Goal: Task Accomplishment & Management: Manage account settings

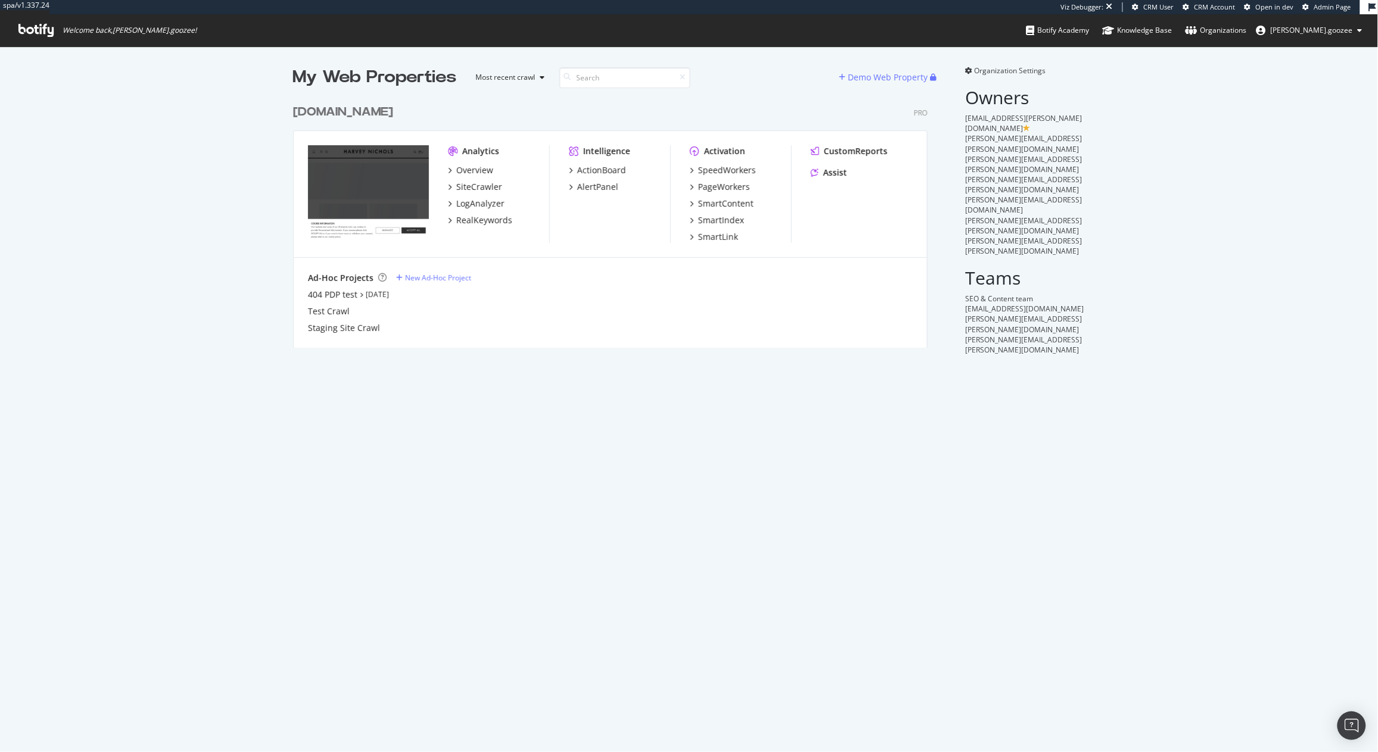
scroll to position [247, 633]
click at [450, 111] on div "[DOMAIN_NAME] Pro" at bounding box center [610, 112] width 634 height 17
click at [393, 111] on div "[DOMAIN_NAME]" at bounding box center [343, 112] width 100 height 17
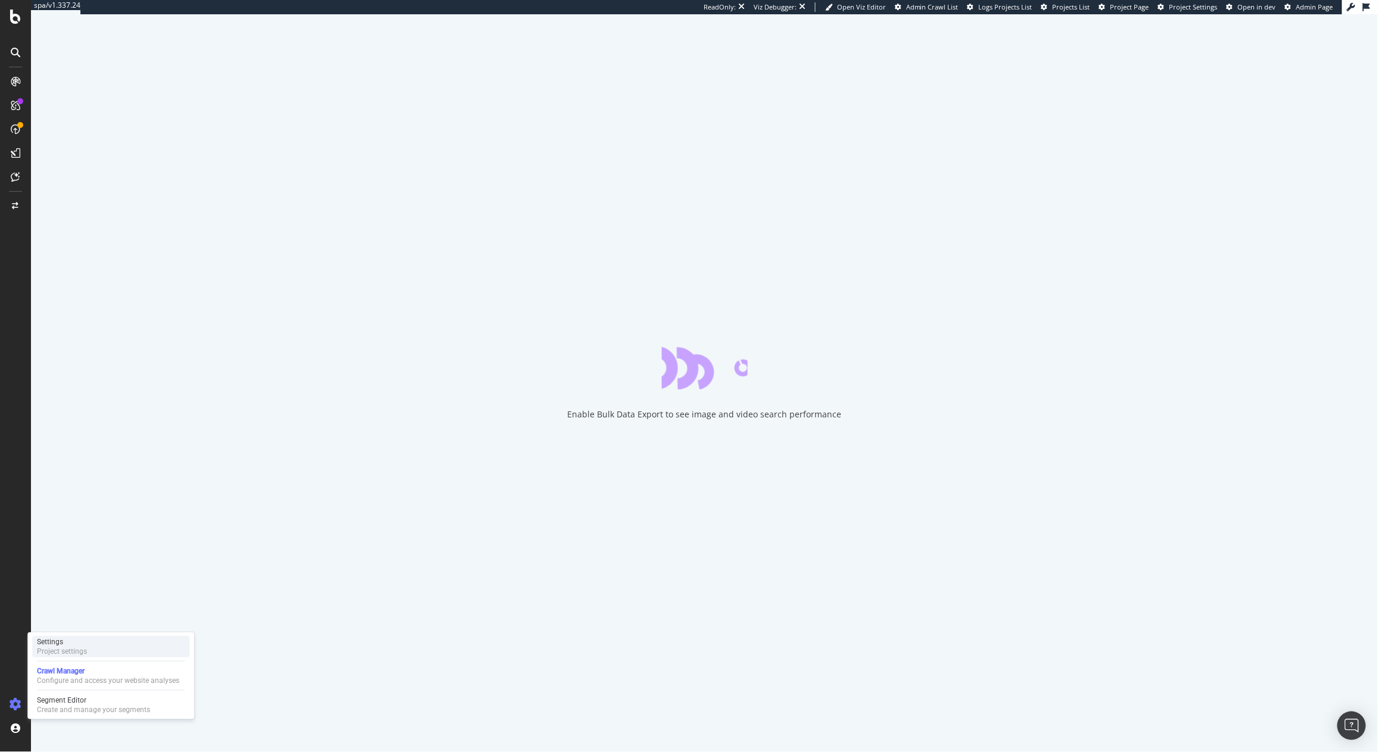
click at [64, 653] on div "Project settings" at bounding box center [62, 652] width 50 height 10
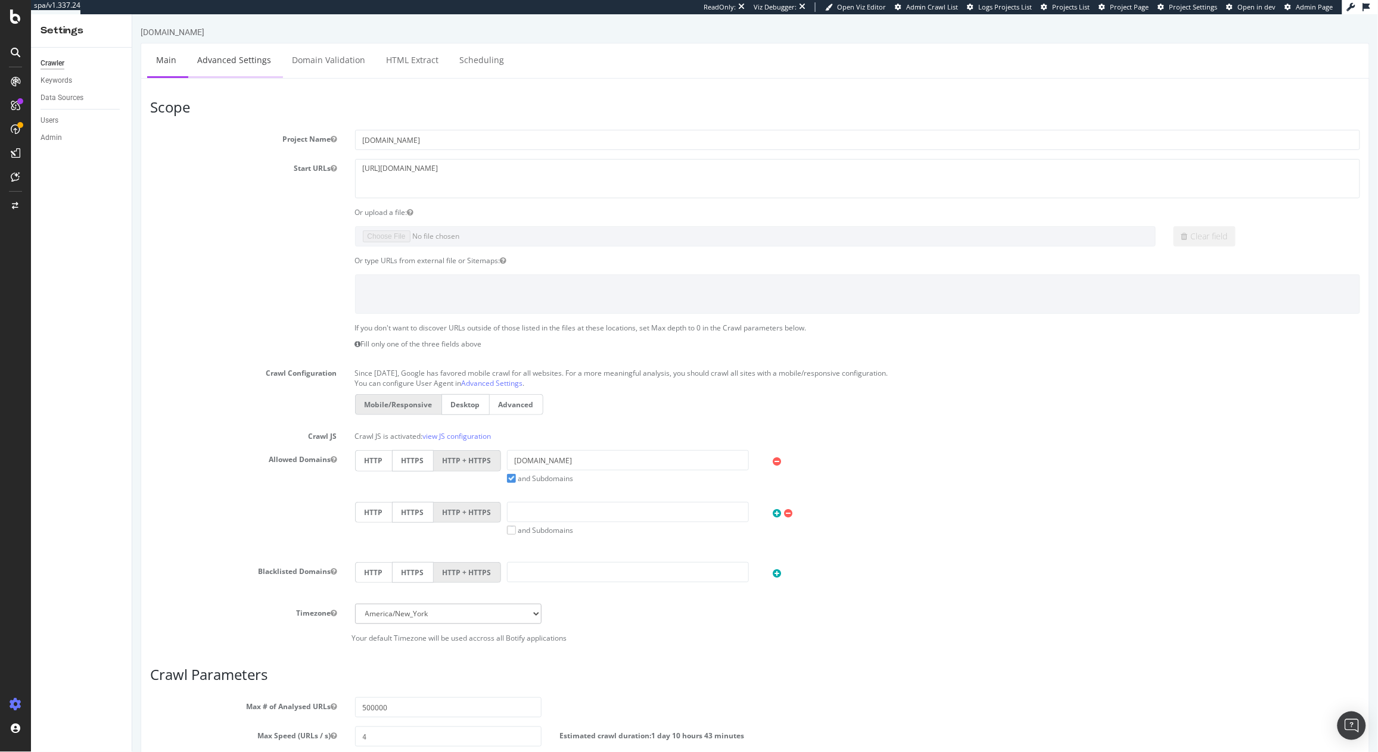
click at [247, 72] on link "Advanced Settings" at bounding box center [234, 59] width 92 height 33
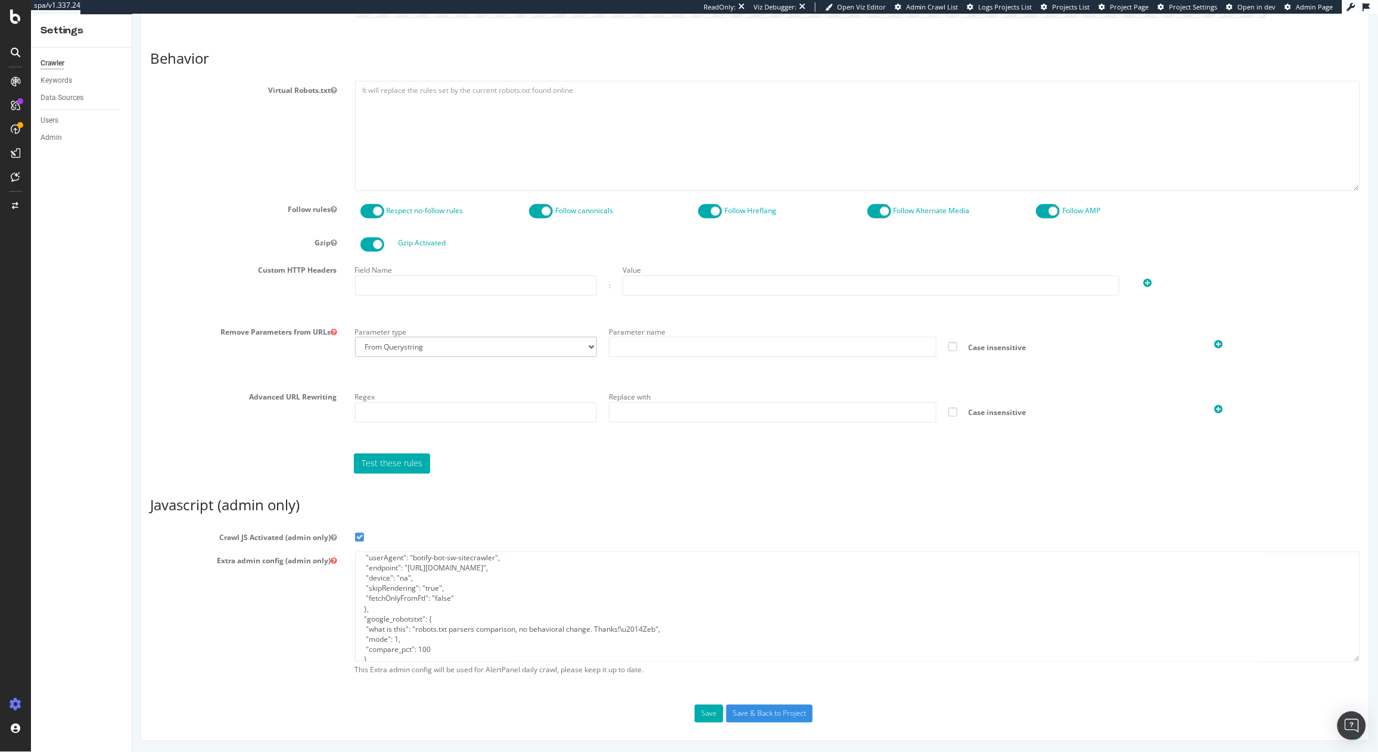
scroll to position [254, 0]
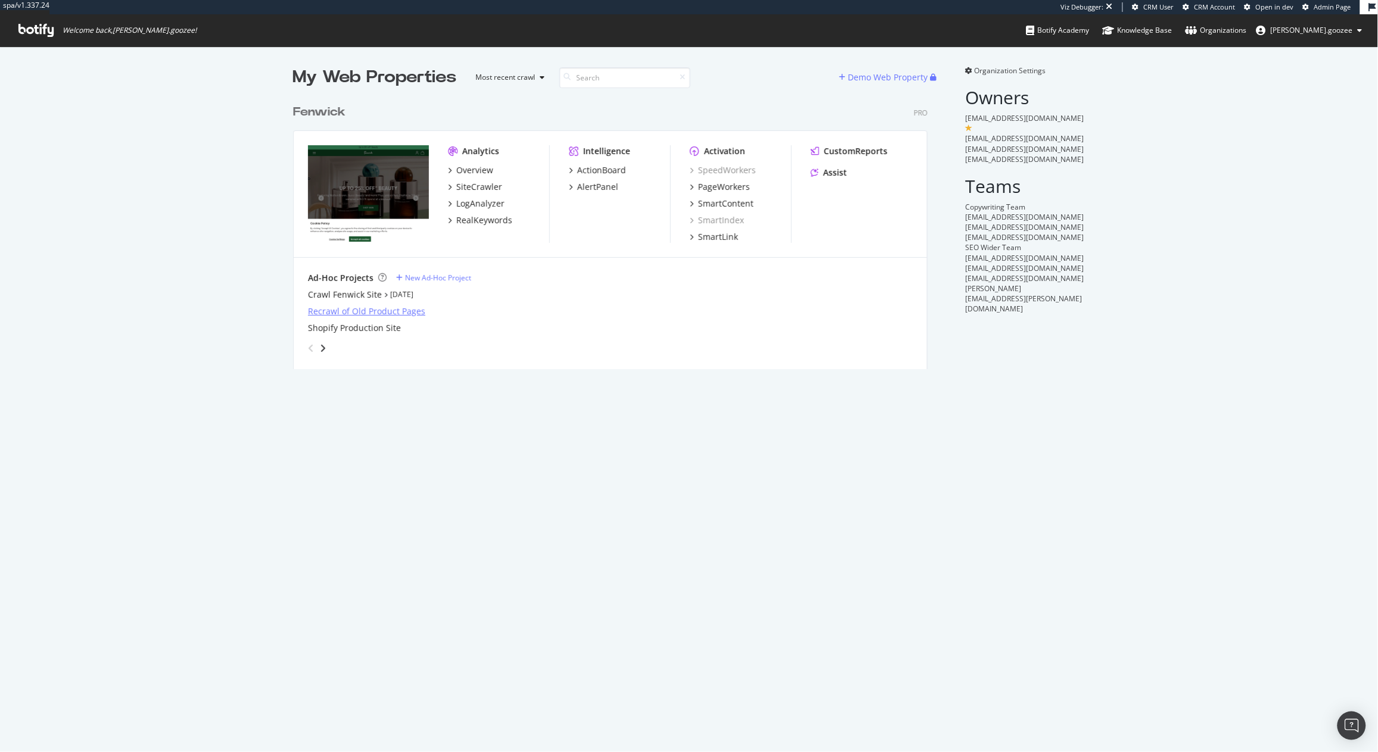
scroll to position [269, 633]
click at [340, 114] on div "Fenwick" at bounding box center [321, 112] width 57 height 17
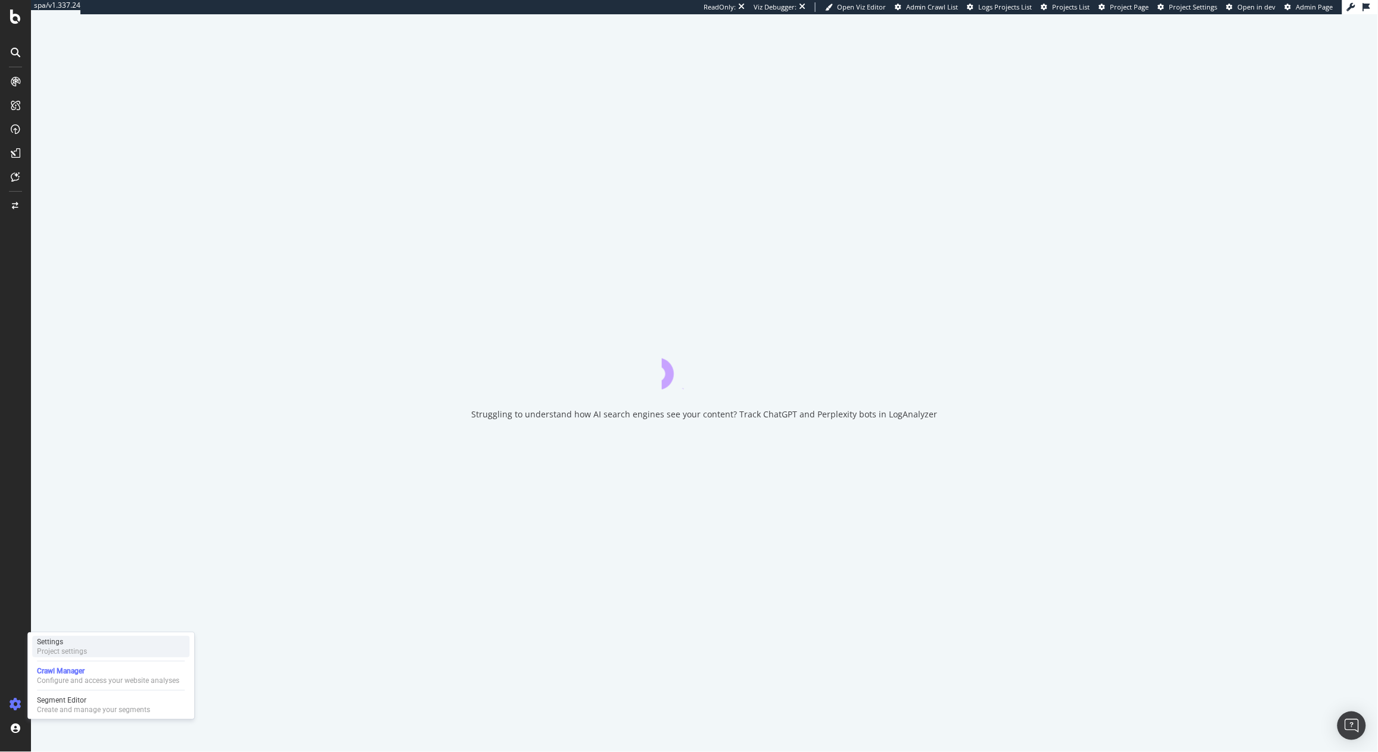
click at [89, 652] on div "Settings Project settings" at bounding box center [110, 646] width 157 height 21
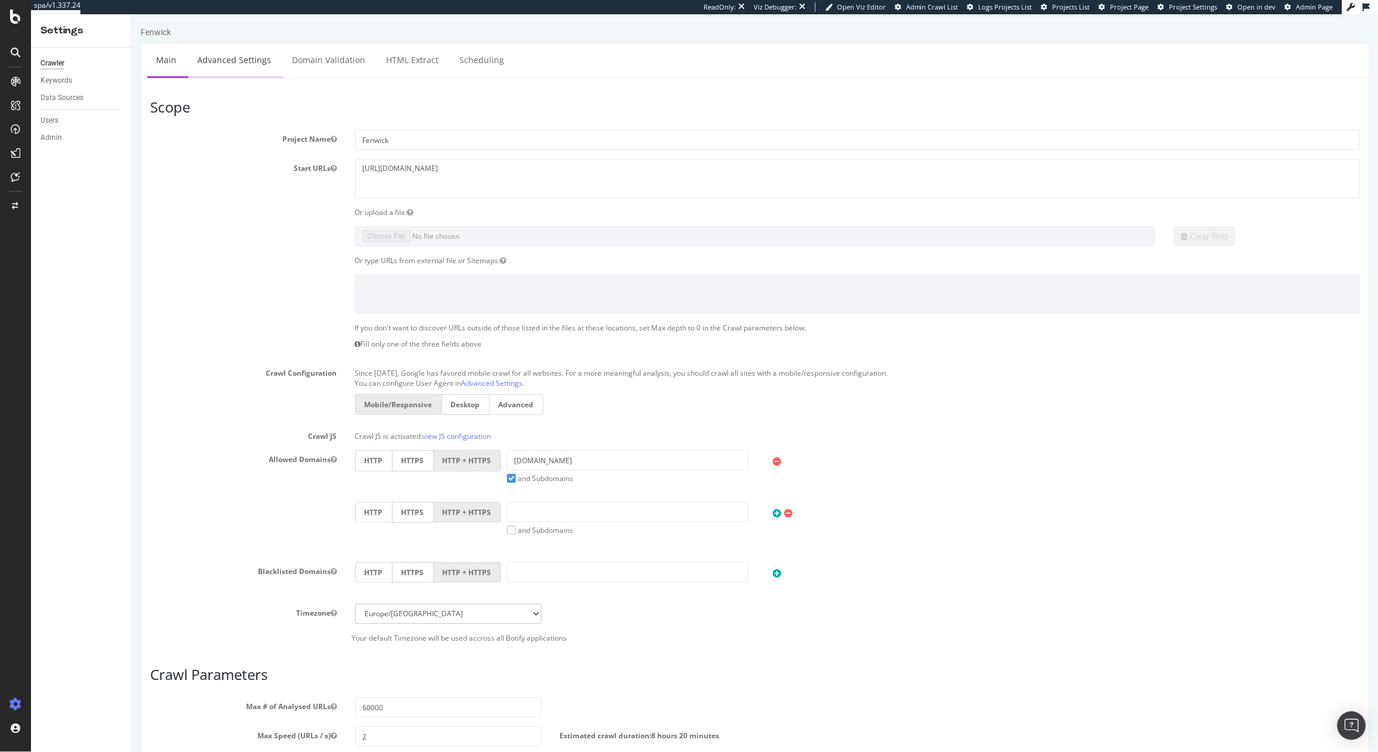
click at [232, 75] on link "Advanced Settings" at bounding box center [234, 59] width 92 height 33
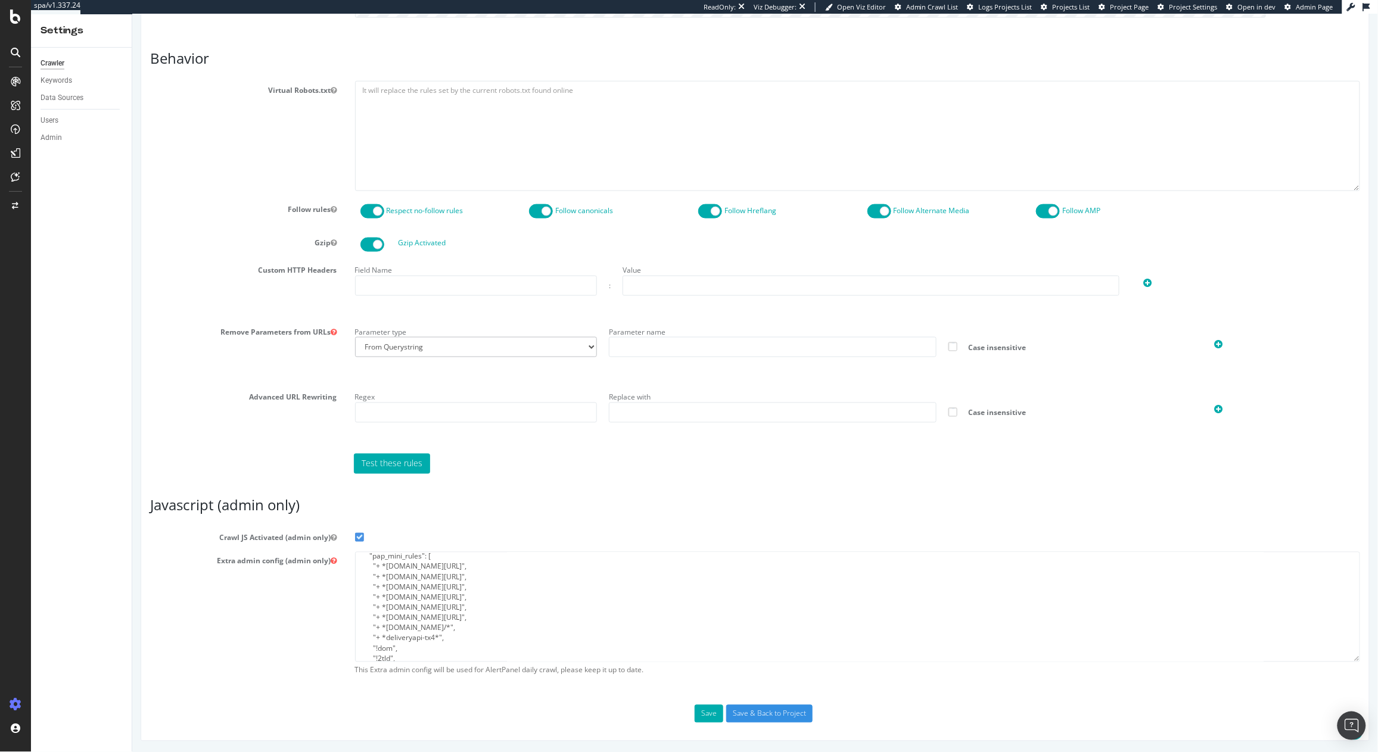
scroll to position [64, 0]
drag, startPoint x: 456, startPoint y: 632, endPoint x: 363, endPoint y: 595, distance: 100.0
click at [363, 595] on textarea "{ "flags": [ "cube" ], "beta": { "pap_mini_rules": [ "+ *s3.eu-west-1.amazonaws…" at bounding box center [856, 607] width 1005 height 110
click at [475, 606] on textarea "{ "flags": [ "cube" ], "beta": { "pap_mini_rules": [ "+ *s3.eu-west-1.amazonaws…" at bounding box center [856, 607] width 1005 height 110
drag, startPoint x: 447, startPoint y: 631, endPoint x: 350, endPoint y: 594, distance: 104.4
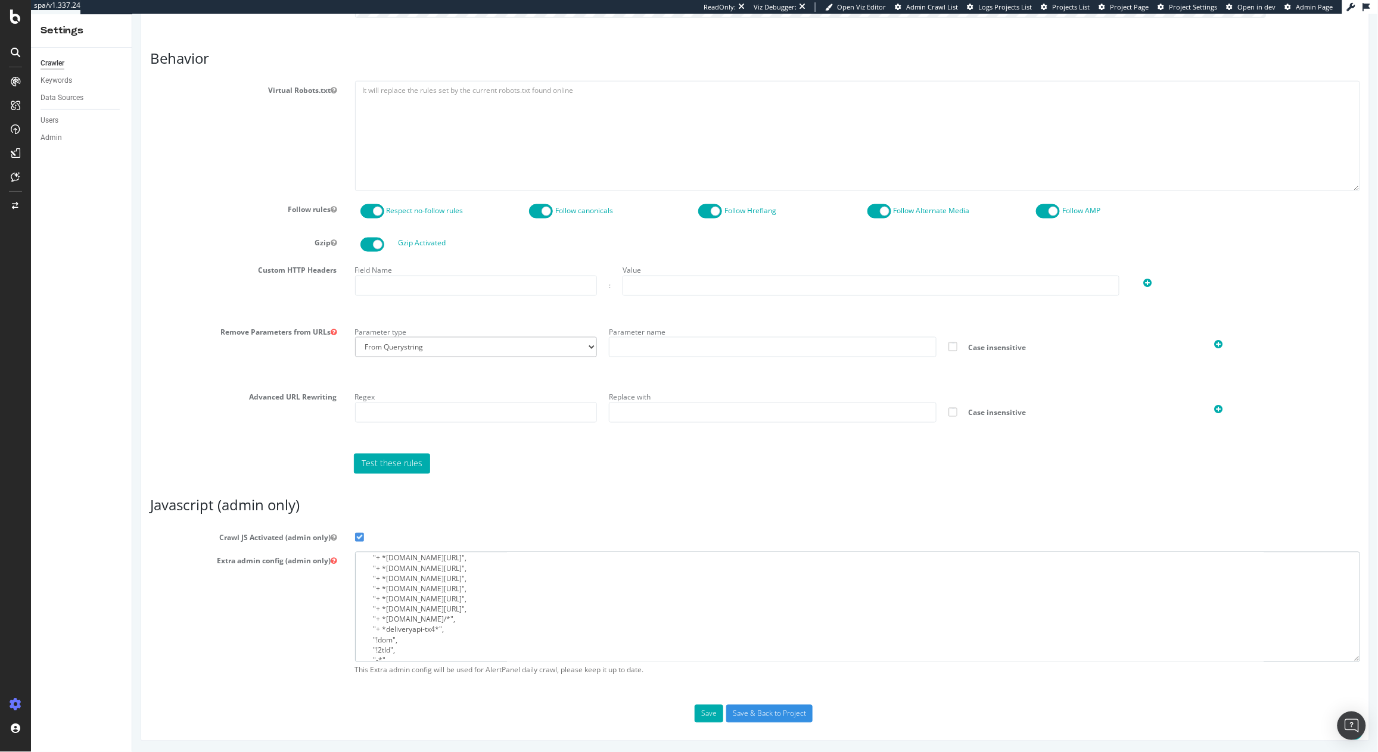
click at [350, 594] on div "{ "flags": [ "cube" ], "beta": { "pap_mini_rules": [ "+ *s3.eu-west-1.amazonaws…" at bounding box center [856, 617] width 1023 height 130
